Goal: Task Accomplishment & Management: Manage account settings

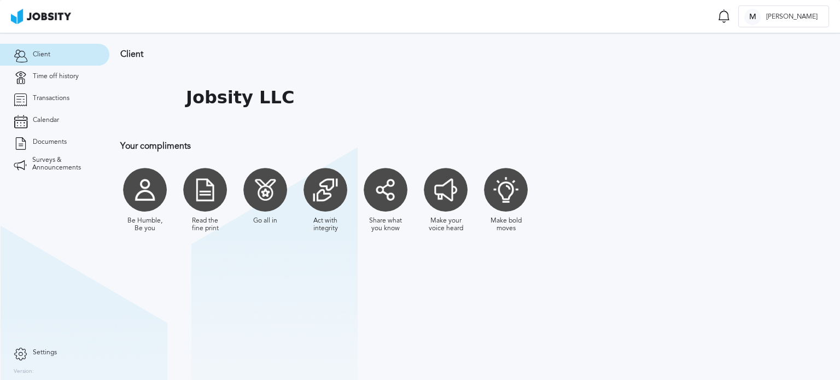
click at [649, 160] on div "Client Jobsity LLC Your compliments Be Humble, Be you Read the fine print Go al…" at bounding box center [416, 146] width 615 height 226
click at [83, 80] on link "Time off history" at bounding box center [54, 77] width 109 height 22
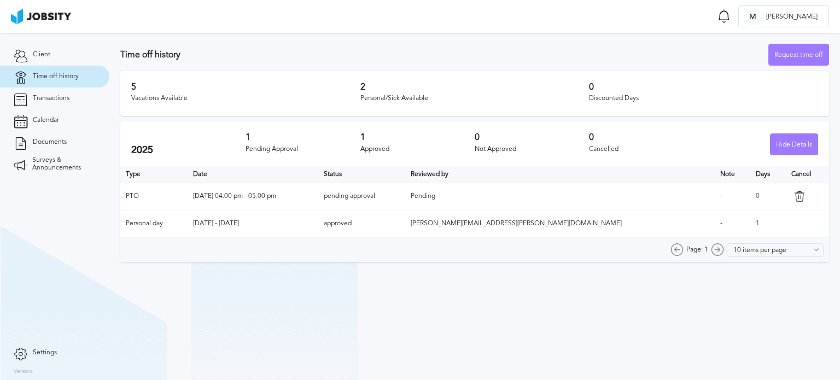
click at [794, 201] on icon at bounding box center [799, 196] width 11 height 11
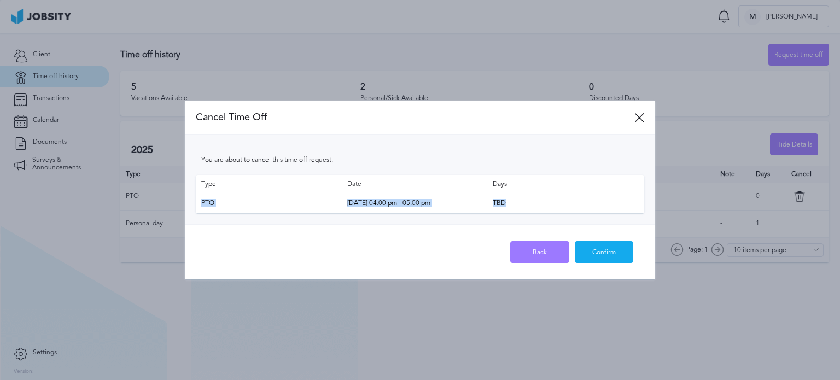
drag, startPoint x: 506, startPoint y: 187, endPoint x: 550, endPoint y: 213, distance: 51.2
click at [550, 213] on div "Type Date Days PTO [DATE] 04:00 pm - 05:00 pm TBD" at bounding box center [420, 194] width 448 height 38
click at [550, 213] on div "PTO [DATE] 04:00 pm - 05:00 pm TBD" at bounding box center [420, 203] width 448 height 19
click at [643, 118] on icon at bounding box center [639, 118] width 10 height 10
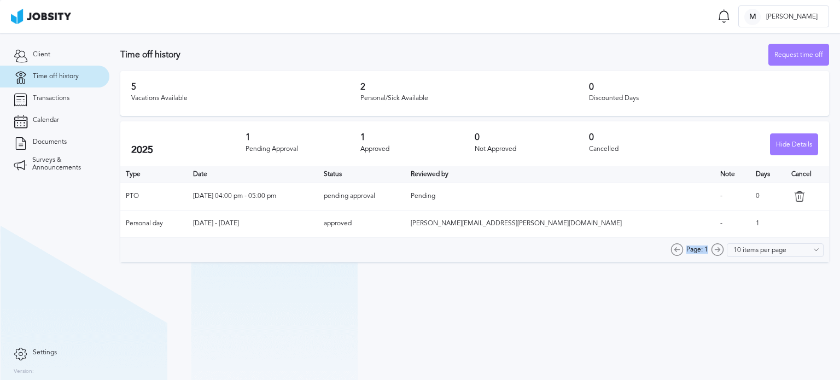
drag, startPoint x: 610, startPoint y: 353, endPoint x: 778, endPoint y: 354, distance: 167.8
click at [778, 354] on section "Time off history Request time off 5 Vacations Available 2 Personal/Sick Availab…" at bounding box center [474, 206] width 730 height 347
click at [645, 325] on section "Time off history Request time off 5 Vacations Available 2 Personal/Sick Availab…" at bounding box center [474, 206] width 730 height 347
